Goal: Task Accomplishment & Management: Use online tool/utility

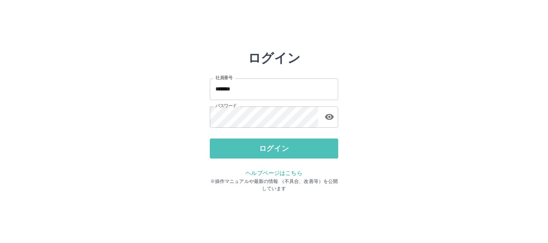
click at [275, 151] on button "ログイン" at bounding box center [274, 149] width 128 height 20
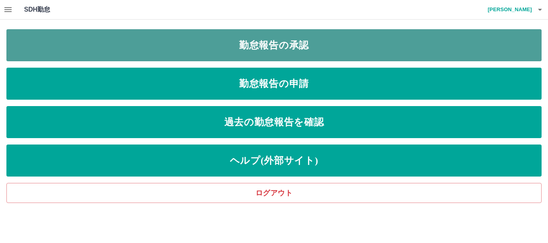
click at [302, 45] on link "勤怠報告の承認" at bounding box center [273, 45] width 535 height 32
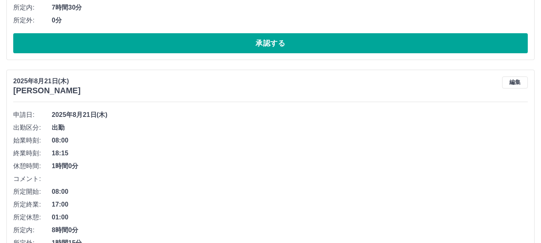
scroll to position [1403, 0]
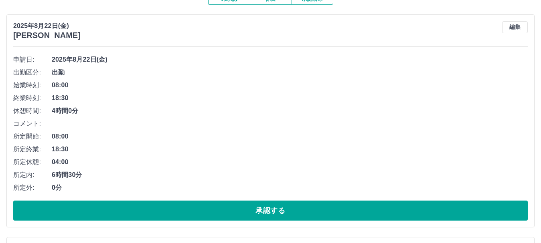
scroll to position [120, 0]
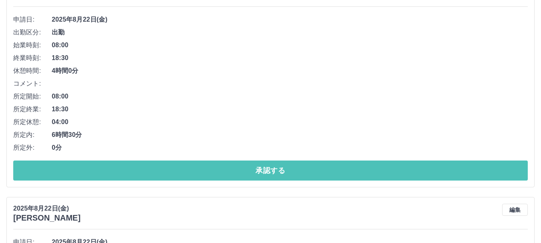
click at [161, 168] on button "承認する" at bounding box center [270, 171] width 514 height 20
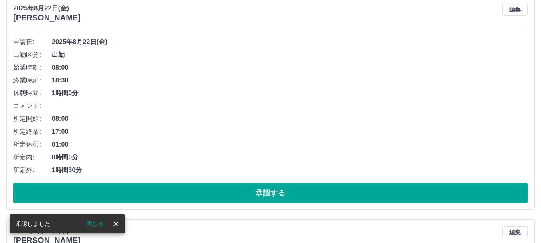
scroll to position [98, 0]
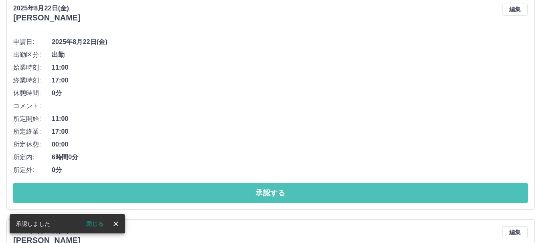
click at [202, 196] on button "承認する" at bounding box center [270, 193] width 514 height 20
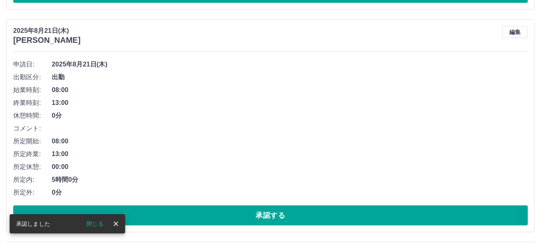
scroll to position [75, 0]
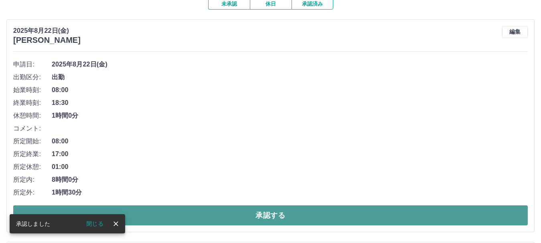
click at [224, 215] on button "承認する" at bounding box center [270, 216] width 514 height 20
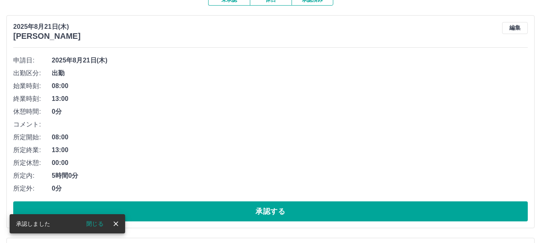
scroll to position [80, 0]
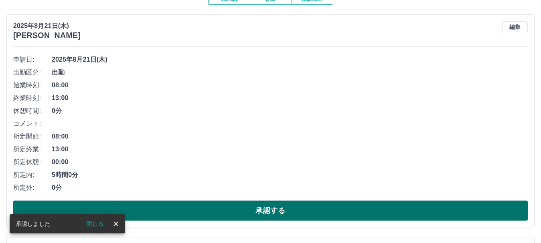
click at [243, 210] on button "承認する" at bounding box center [270, 211] width 514 height 20
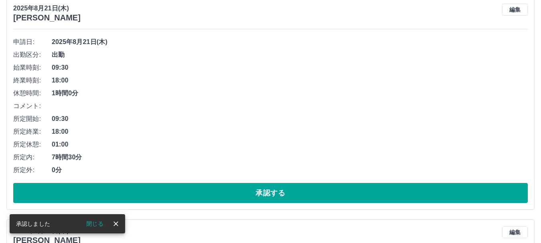
scroll to position [98, 0]
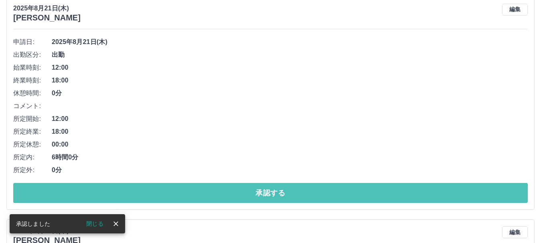
click at [239, 196] on button "承認する" at bounding box center [270, 193] width 514 height 20
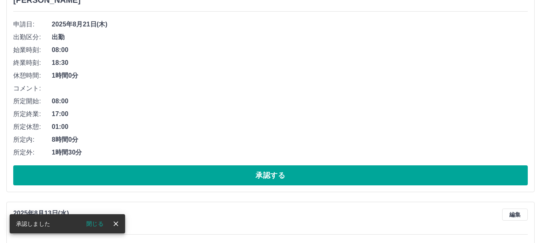
scroll to position [115, 0]
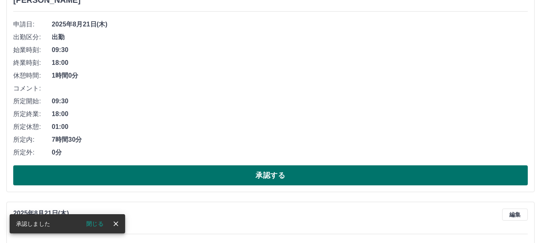
click at [232, 177] on button "承認する" at bounding box center [270, 176] width 514 height 20
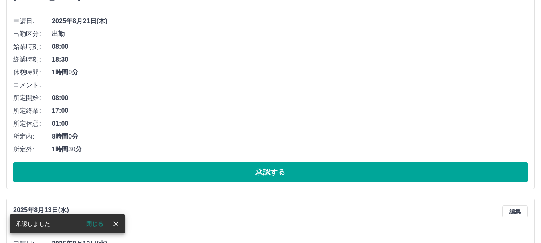
scroll to position [133, 0]
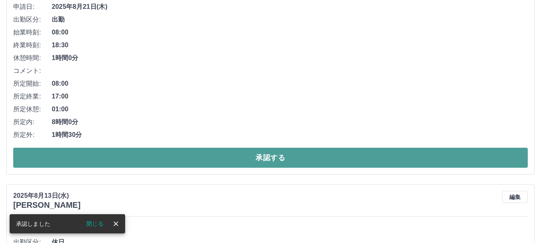
click at [235, 156] on button "承認する" at bounding box center [270, 158] width 514 height 20
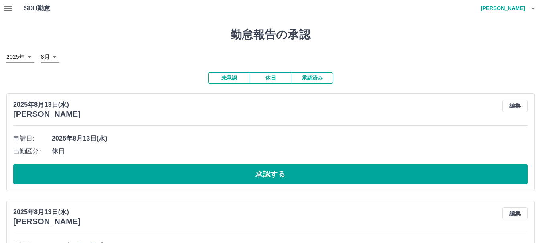
scroll to position [0, 0]
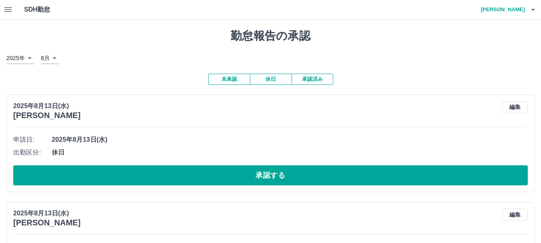
click at [315, 77] on button "承認済み" at bounding box center [312, 79] width 42 height 11
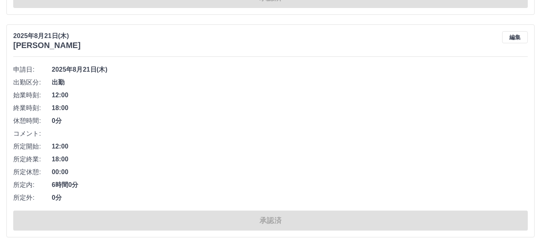
scroll to position [962, 0]
